Goal: Information Seeking & Learning: Learn about a topic

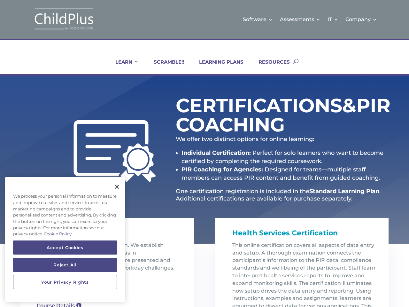
click at [205, 154] on strong "Individual Certification:" at bounding box center [216, 152] width 69 height 7
click at [334, 19] on link "IT" at bounding box center [333, 19] width 11 height 26
click at [362, 19] on link "Company" at bounding box center [362, 19] width 32 height 26
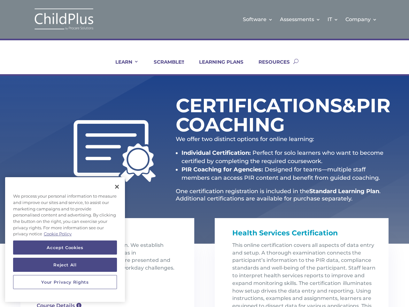
click at [123, 67] on link "LEARN" at bounding box center [122, 66] width 31 height 15
click at [282, 168] on li "PIR Coaching for Agencies: Designed for teams—multiple staff members can access…" at bounding box center [285, 173] width 207 height 17
click at [65, 248] on button "Accept Cookies" at bounding box center [65, 248] width 104 height 14
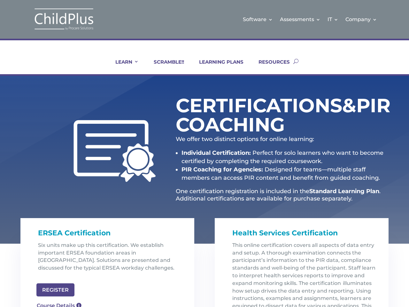
click at [65, 265] on button "Reject All" at bounding box center [65, 265] width 104 height 14
click at [65, 282] on p at bounding box center [110, 281] width 144 height 8
